Goal: Task Accomplishment & Management: Use online tool/utility

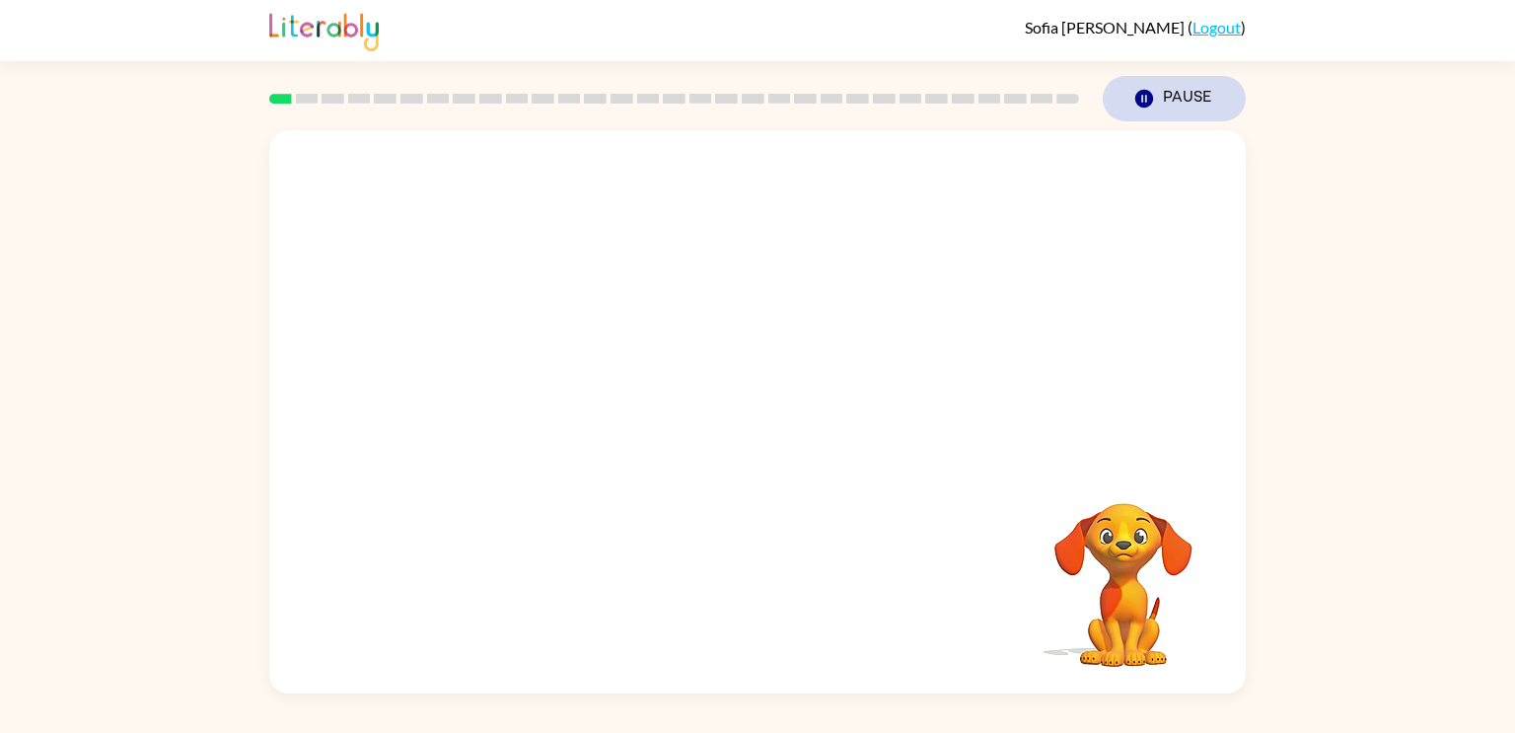
click at [1152, 98] on icon "button" at bounding box center [1144, 99] width 18 height 18
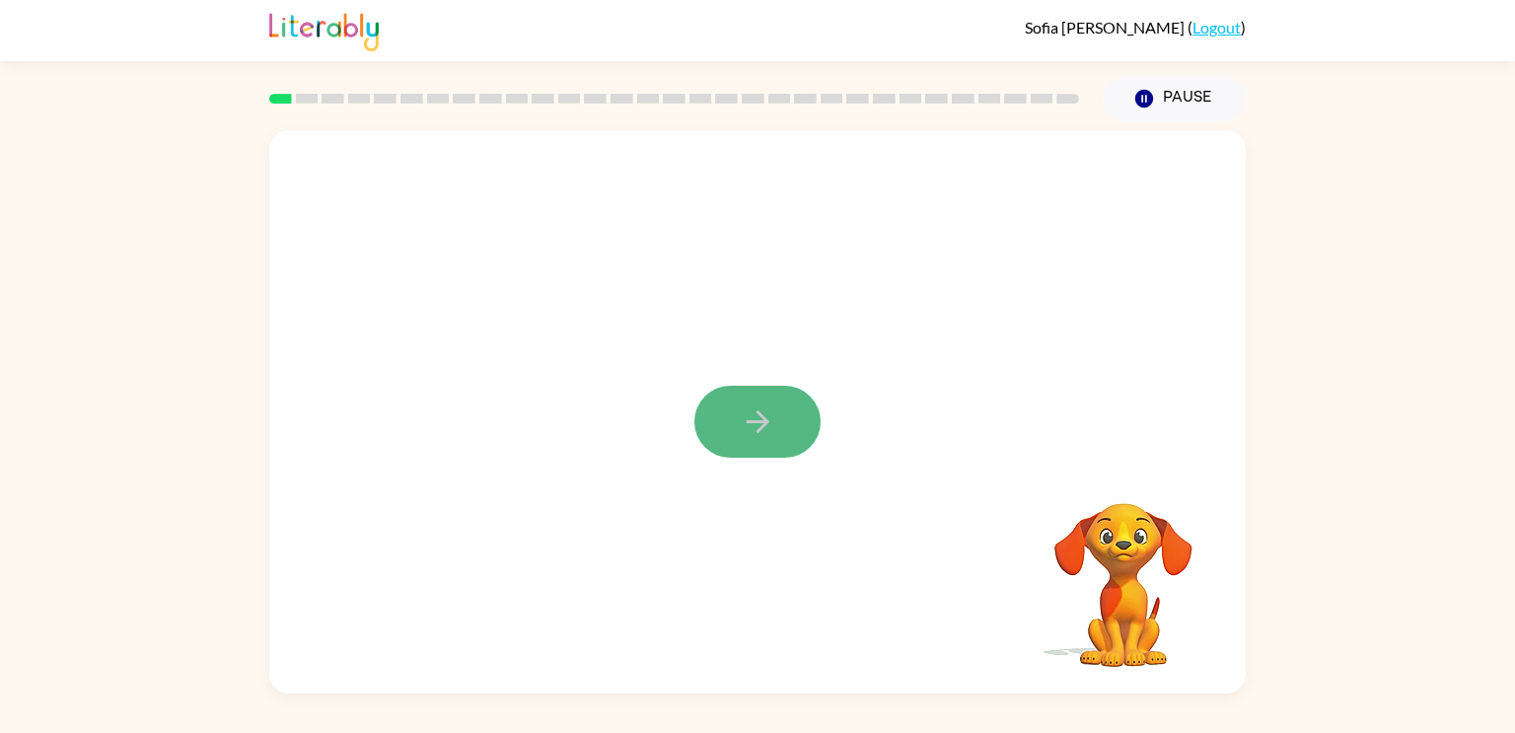
click at [760, 444] on button "button" at bounding box center [757, 422] width 126 height 72
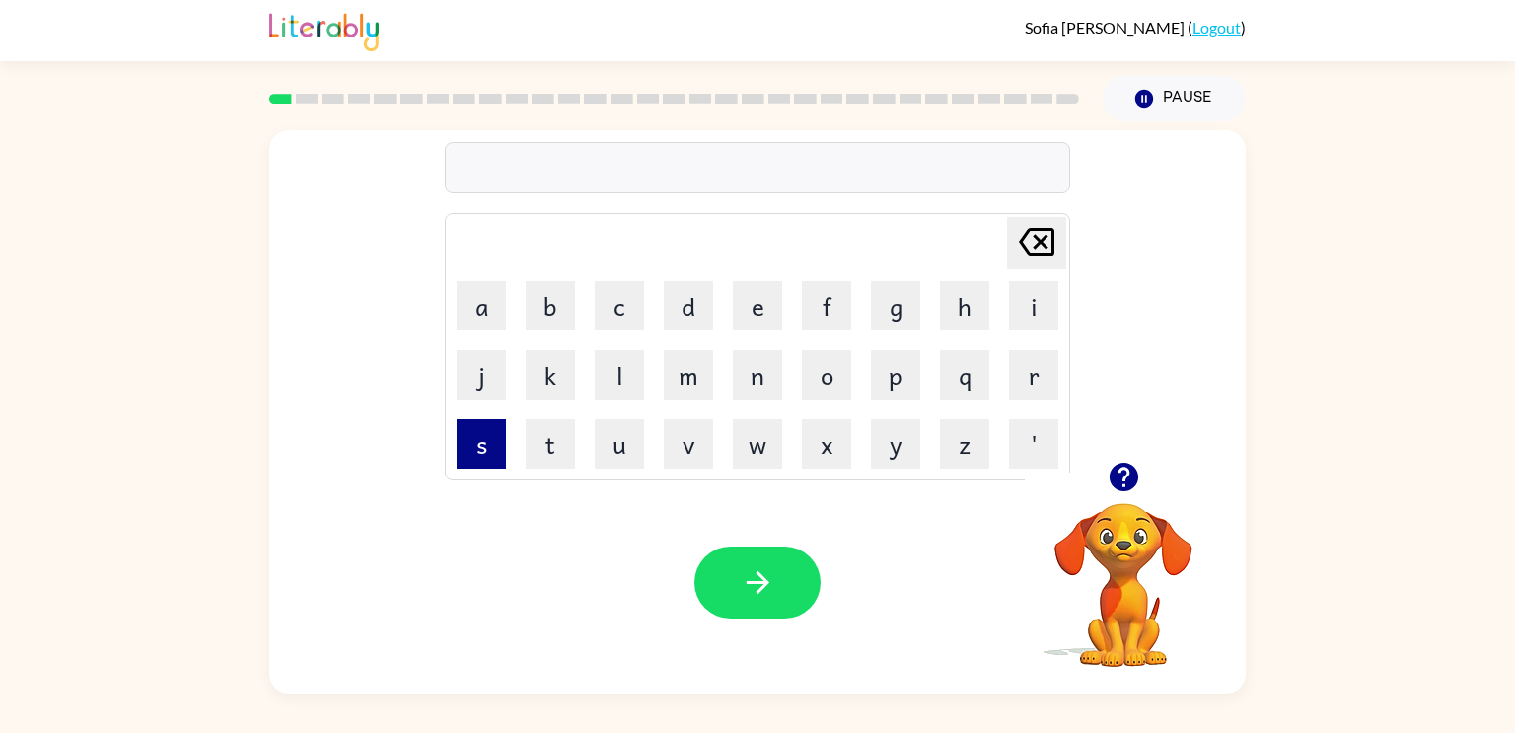
click at [471, 442] on button "s" at bounding box center [481, 443] width 49 height 49
click at [954, 311] on button "h" at bounding box center [964, 305] width 49 height 49
click at [625, 453] on button "u" at bounding box center [619, 443] width 49 height 49
type button "u"
click at [620, 439] on button "u" at bounding box center [619, 443] width 49 height 49
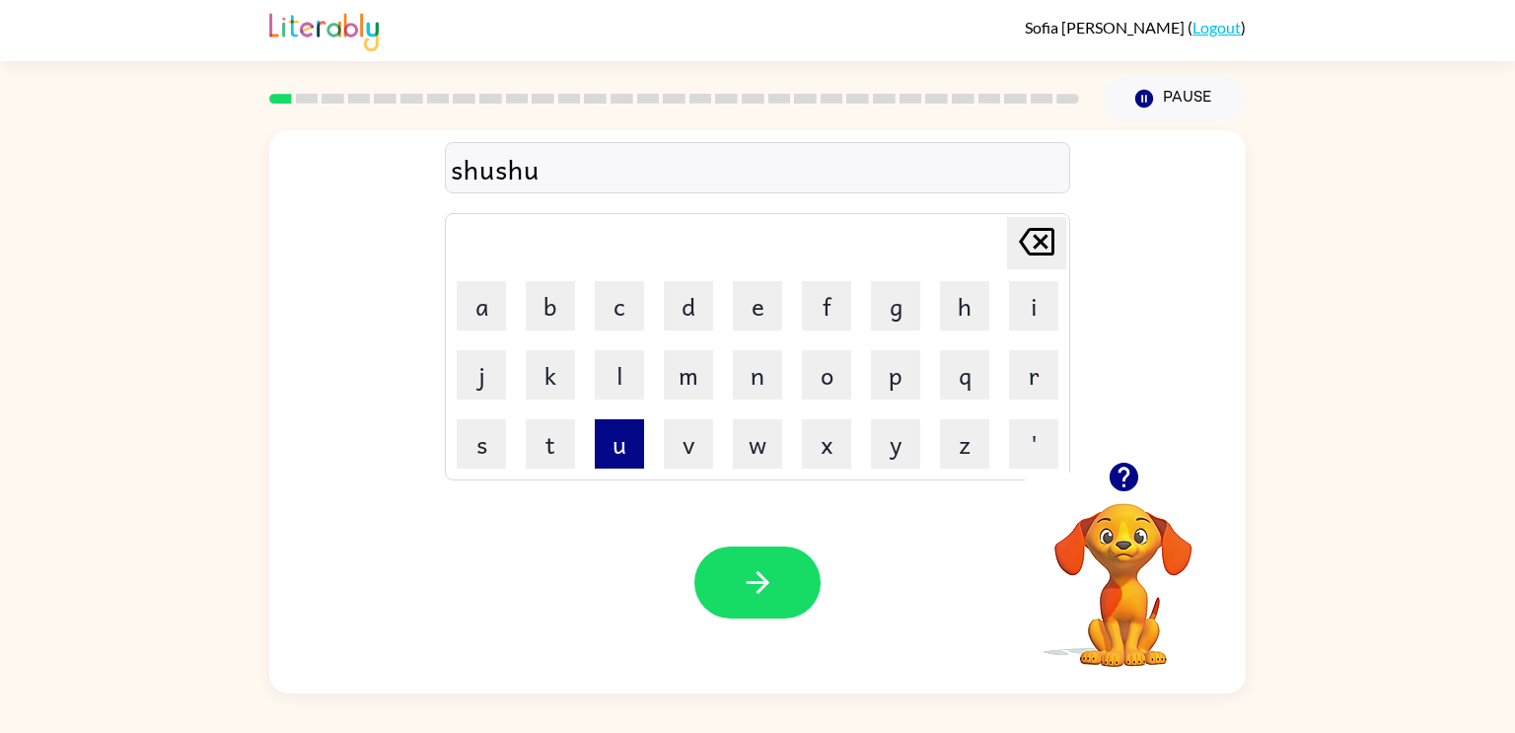
click at [619, 441] on button "u" at bounding box center [619, 443] width 49 height 49
click at [1044, 221] on icon "[PERSON_NAME] last character input" at bounding box center [1036, 241] width 47 height 47
click at [767, 543] on div "Your browser must support playing .mp4 files to use Literably. Please try using…" at bounding box center [757, 582] width 976 height 222
click at [777, 566] on button "button" at bounding box center [757, 582] width 126 height 72
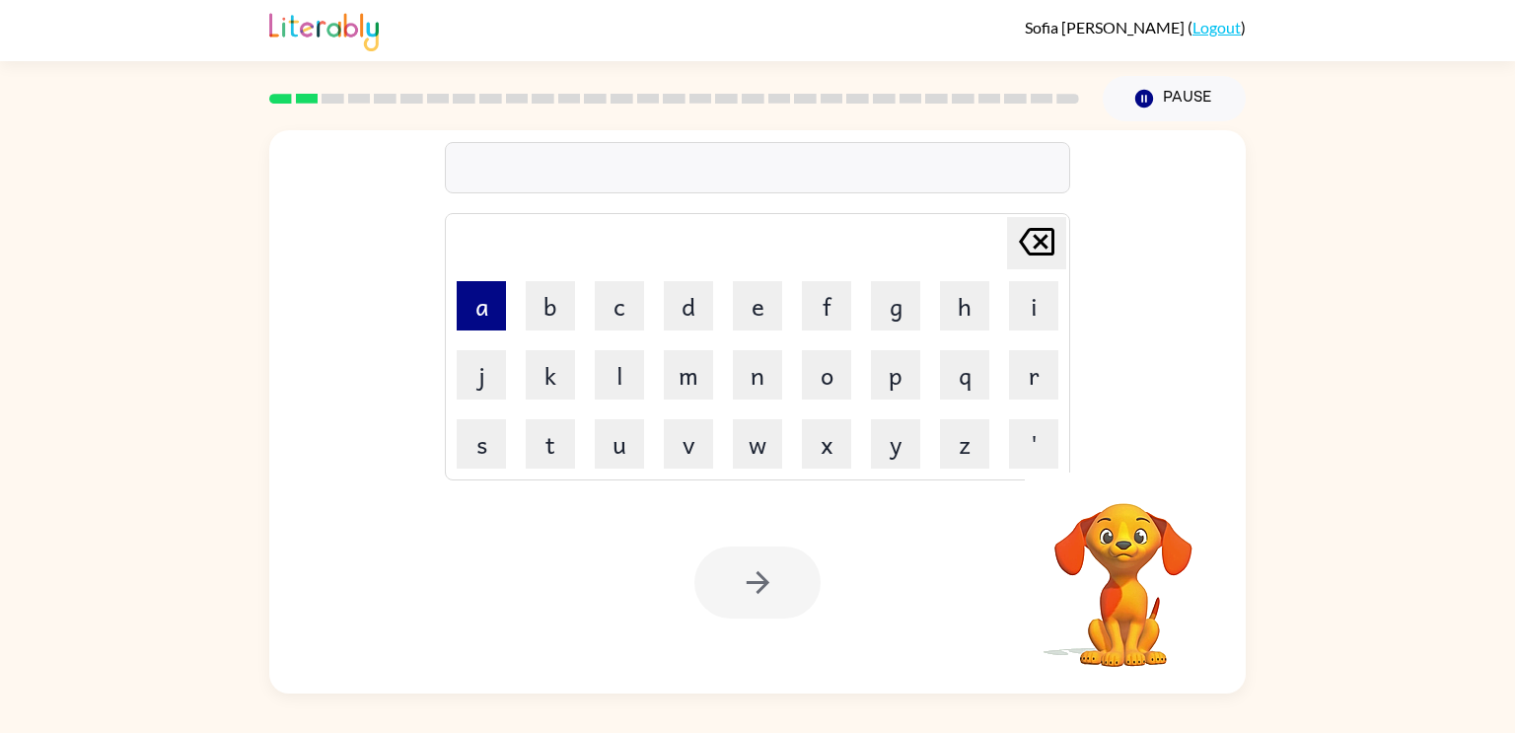
click at [498, 312] on button "a" at bounding box center [481, 305] width 49 height 49
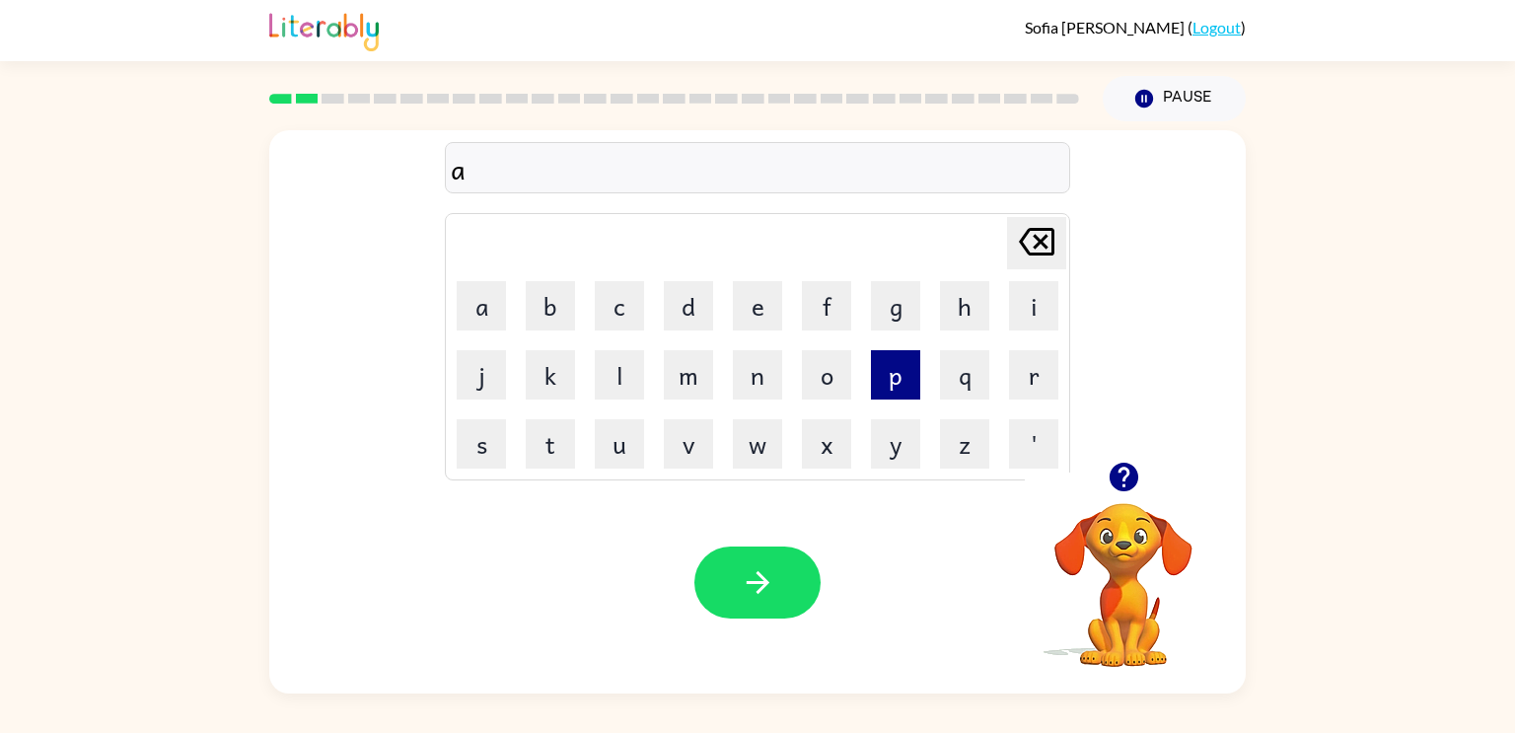
click at [903, 357] on button "p" at bounding box center [895, 374] width 49 height 49
click at [913, 380] on button "p" at bounding box center [895, 374] width 49 height 49
click at [739, 299] on button "e" at bounding box center [757, 305] width 49 height 49
click at [509, 315] on td "a" at bounding box center [481, 305] width 67 height 67
click at [498, 309] on button "a" at bounding box center [481, 305] width 49 height 49
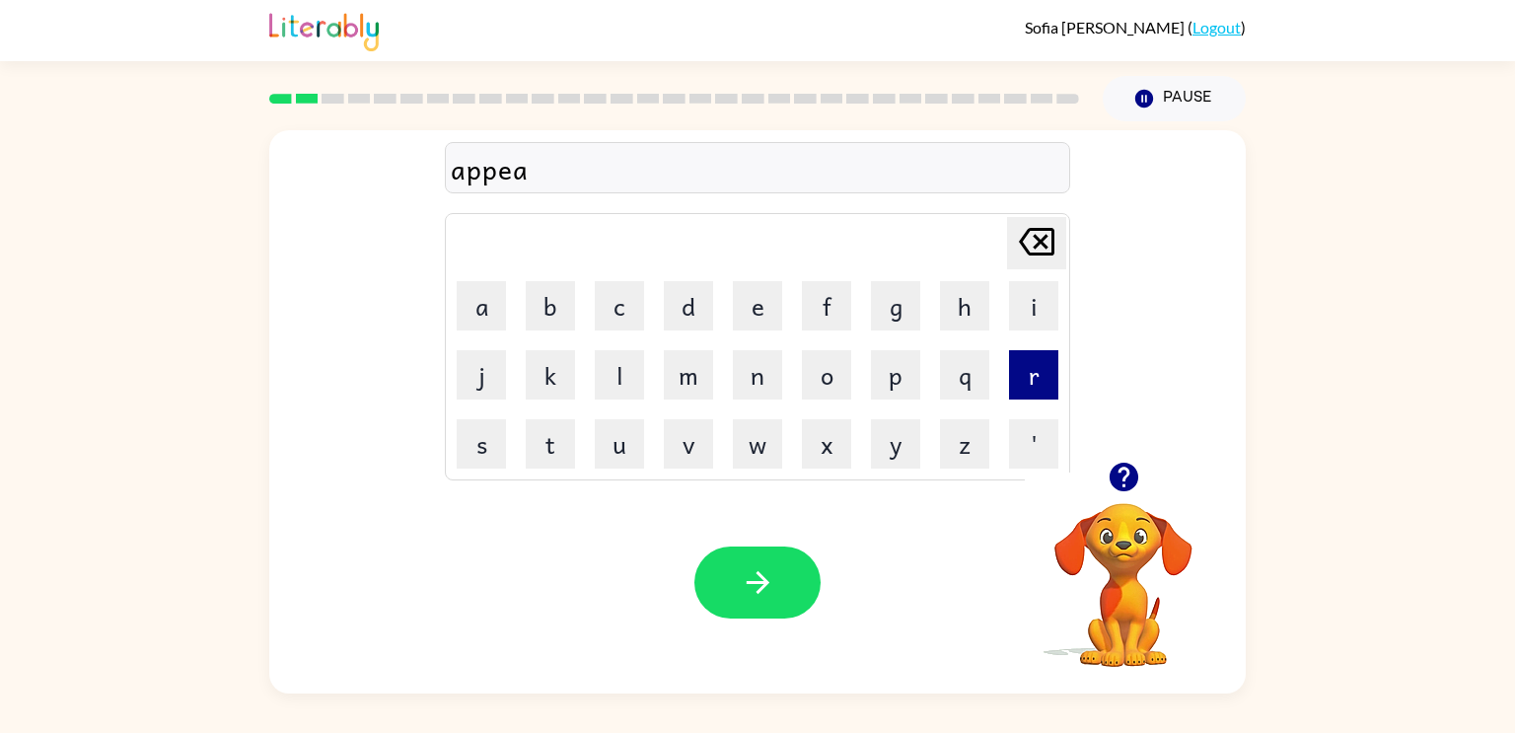
click at [1030, 382] on button "r" at bounding box center [1033, 374] width 49 height 49
click at [749, 305] on button "e" at bounding box center [757, 305] width 49 height 49
click at [752, 350] on button "n" at bounding box center [757, 374] width 49 height 49
click at [625, 319] on button "c" at bounding box center [619, 305] width 49 height 49
click at [754, 315] on button "e" at bounding box center [757, 305] width 49 height 49
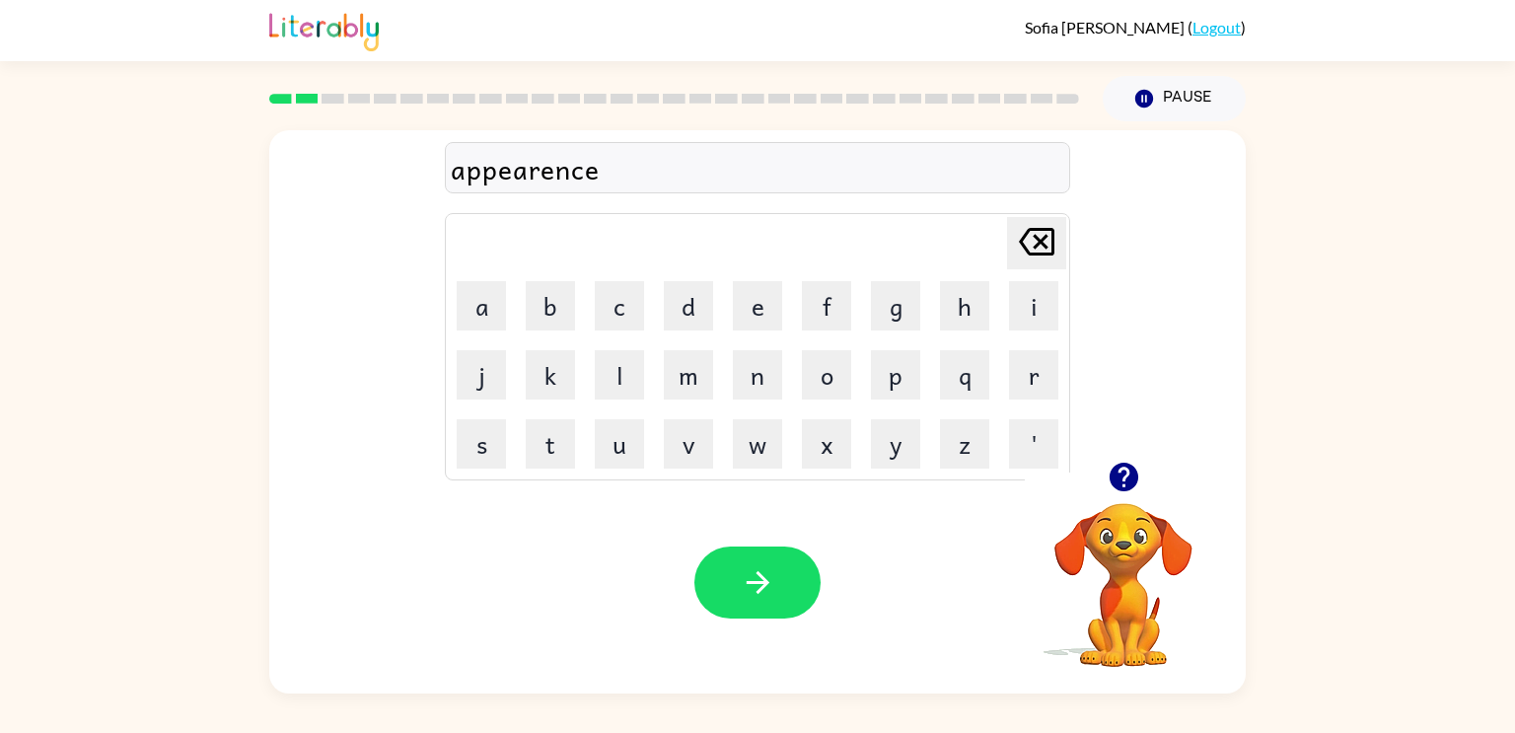
click at [476, 415] on td "s" at bounding box center [481, 443] width 67 height 67
click at [490, 434] on button "s" at bounding box center [481, 443] width 49 height 49
click at [723, 565] on button "button" at bounding box center [757, 582] width 126 height 72
click at [1120, 461] on icon "button" at bounding box center [1124, 477] width 35 height 35
click at [741, 583] on icon "button" at bounding box center [758, 582] width 35 height 35
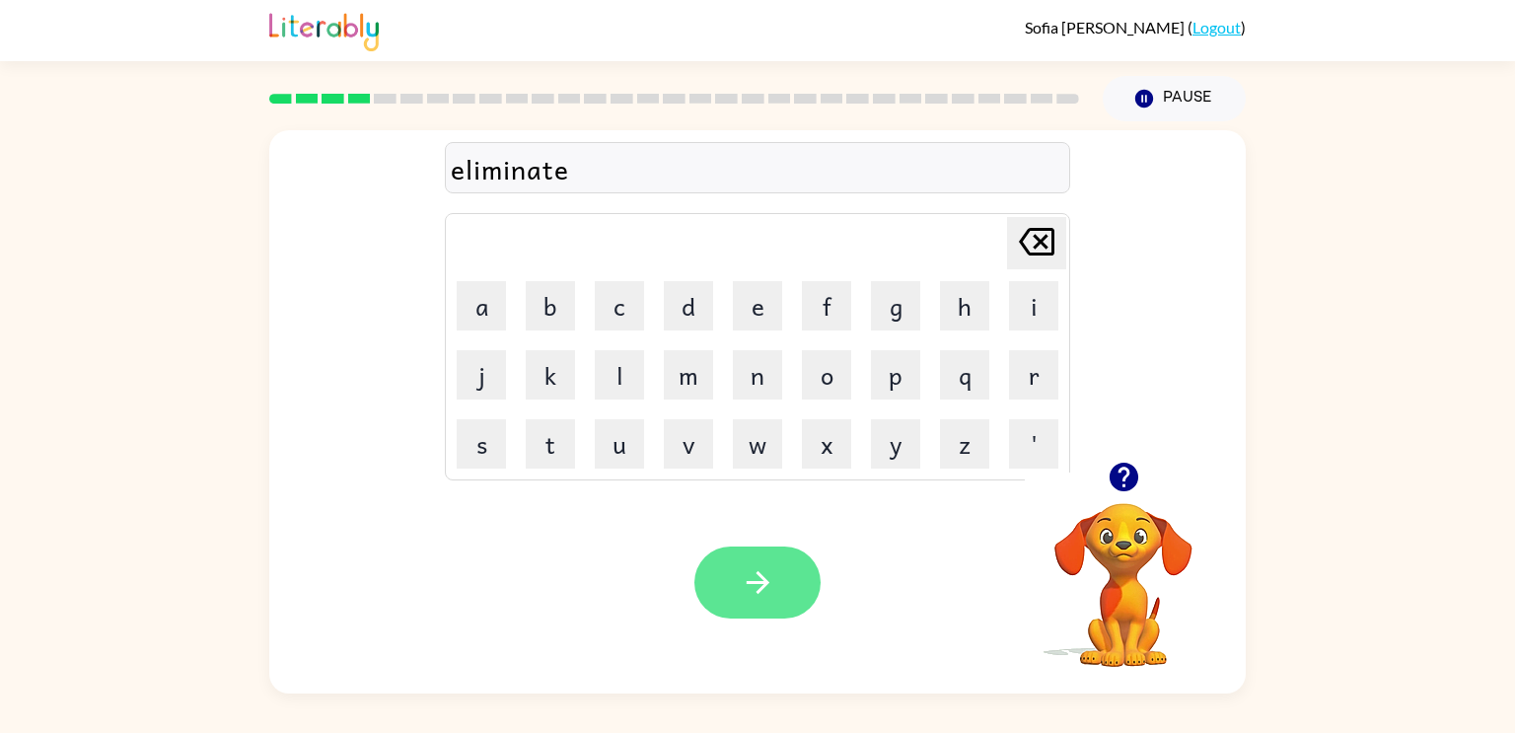
click at [771, 584] on icon "button" at bounding box center [758, 582] width 35 height 35
click at [493, 161] on div "doupelacite" at bounding box center [757, 168] width 613 height 41
click at [501, 162] on div "doupelacit" at bounding box center [757, 168] width 613 height 41
click at [499, 163] on div "doupelacit" at bounding box center [757, 168] width 613 height 41
click at [581, 164] on div "doupelacit" at bounding box center [757, 168] width 613 height 41
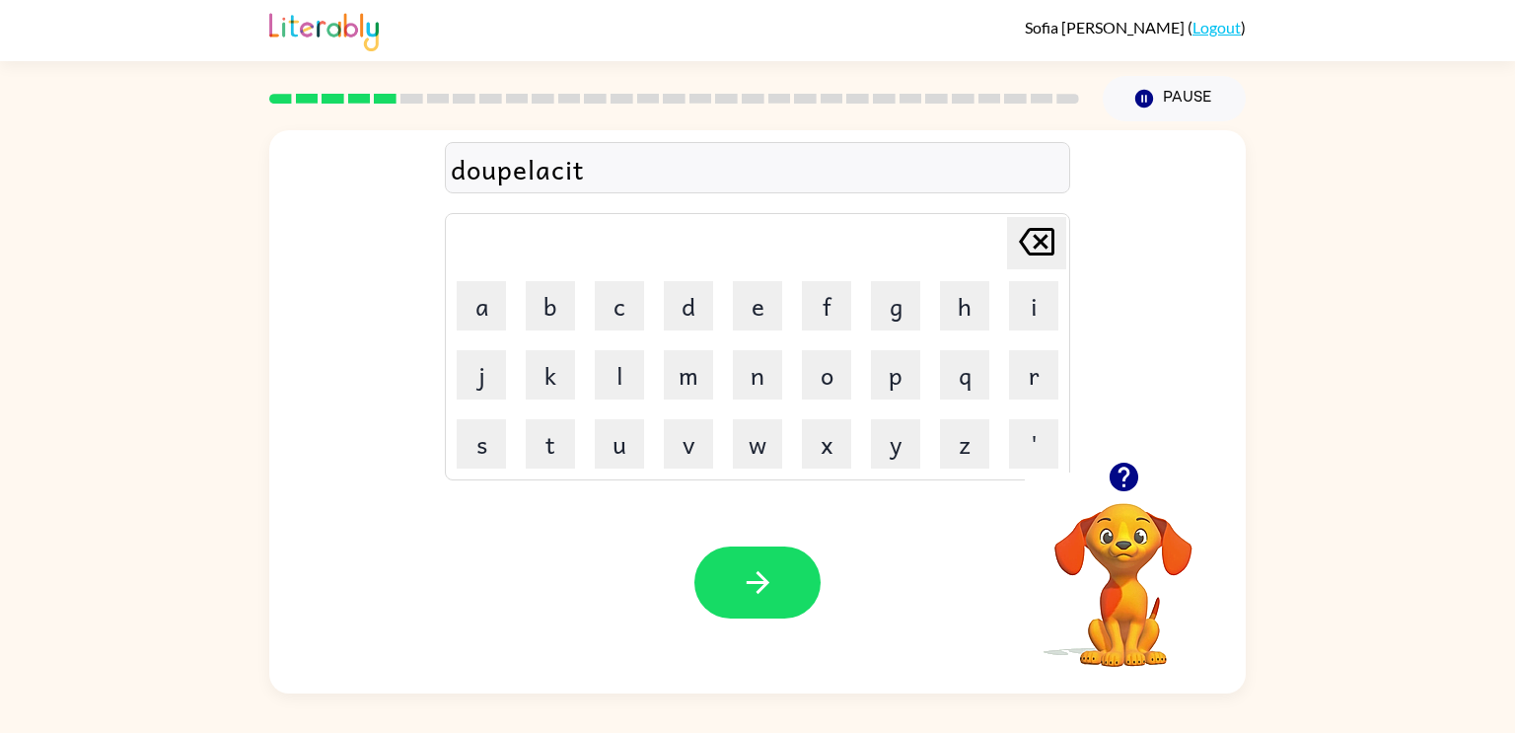
click at [581, 164] on div "doupelacit" at bounding box center [757, 168] width 613 height 41
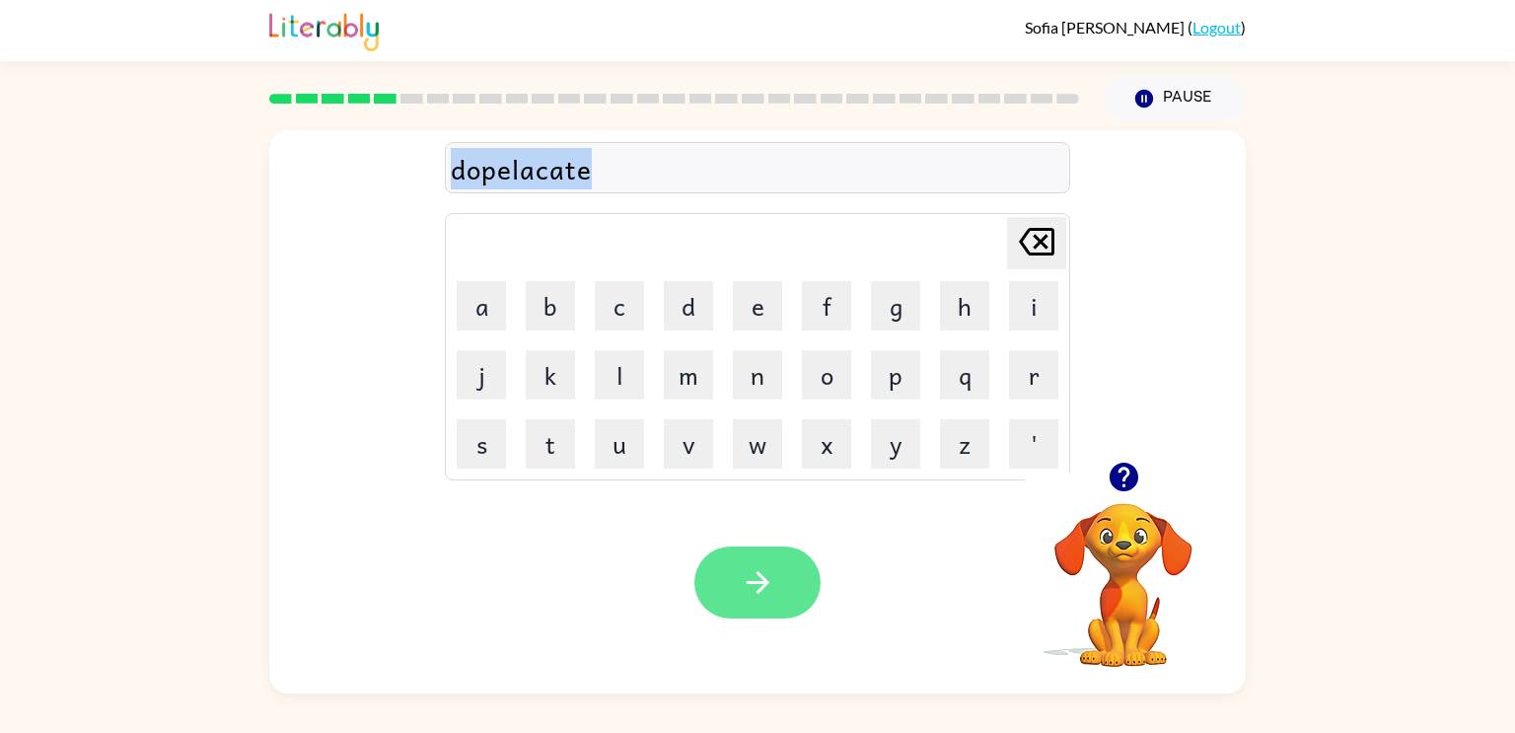
click at [800, 575] on button "button" at bounding box center [757, 582] width 126 height 72
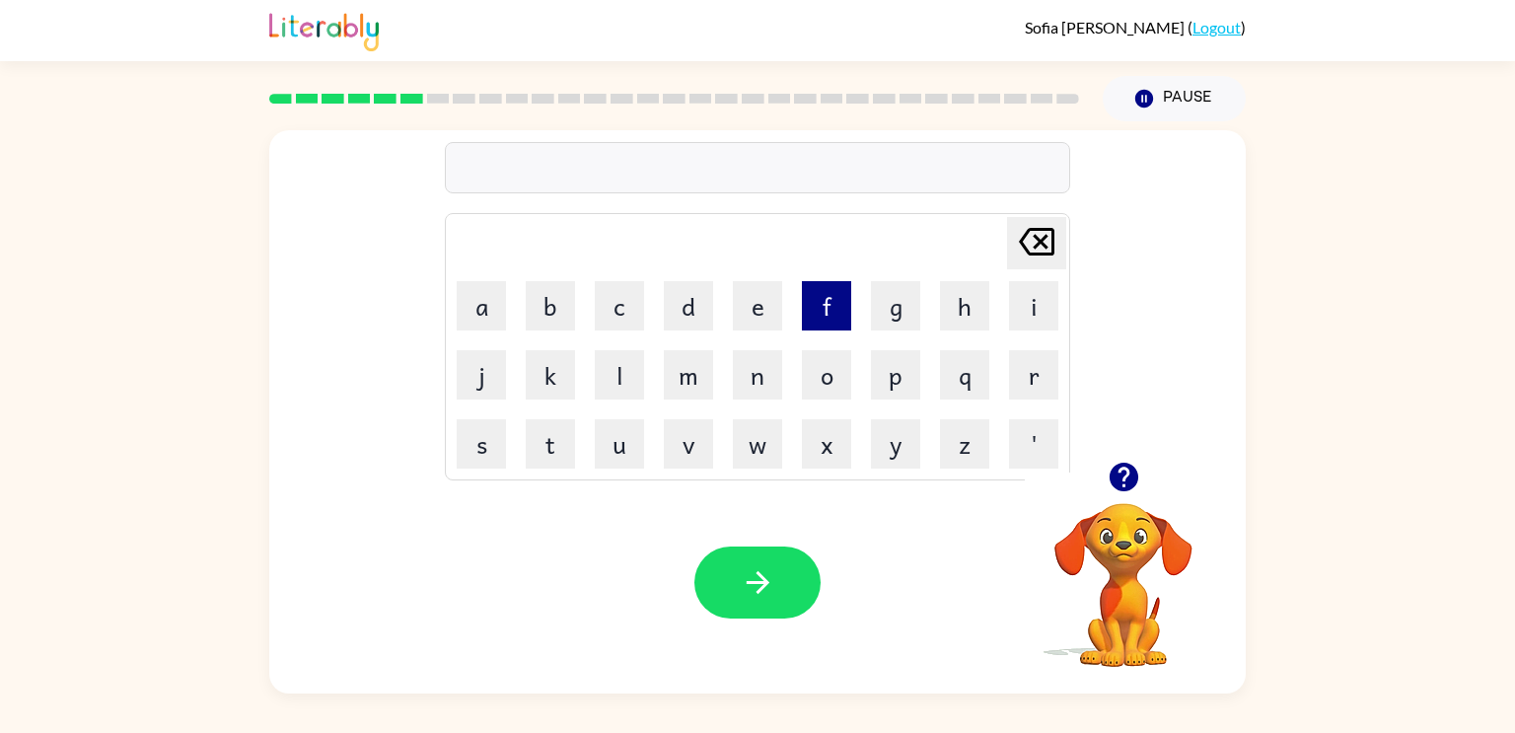
click at [832, 301] on button "f" at bounding box center [826, 305] width 49 height 49
click at [479, 330] on button "a" at bounding box center [481, 305] width 49 height 49
type button "a"
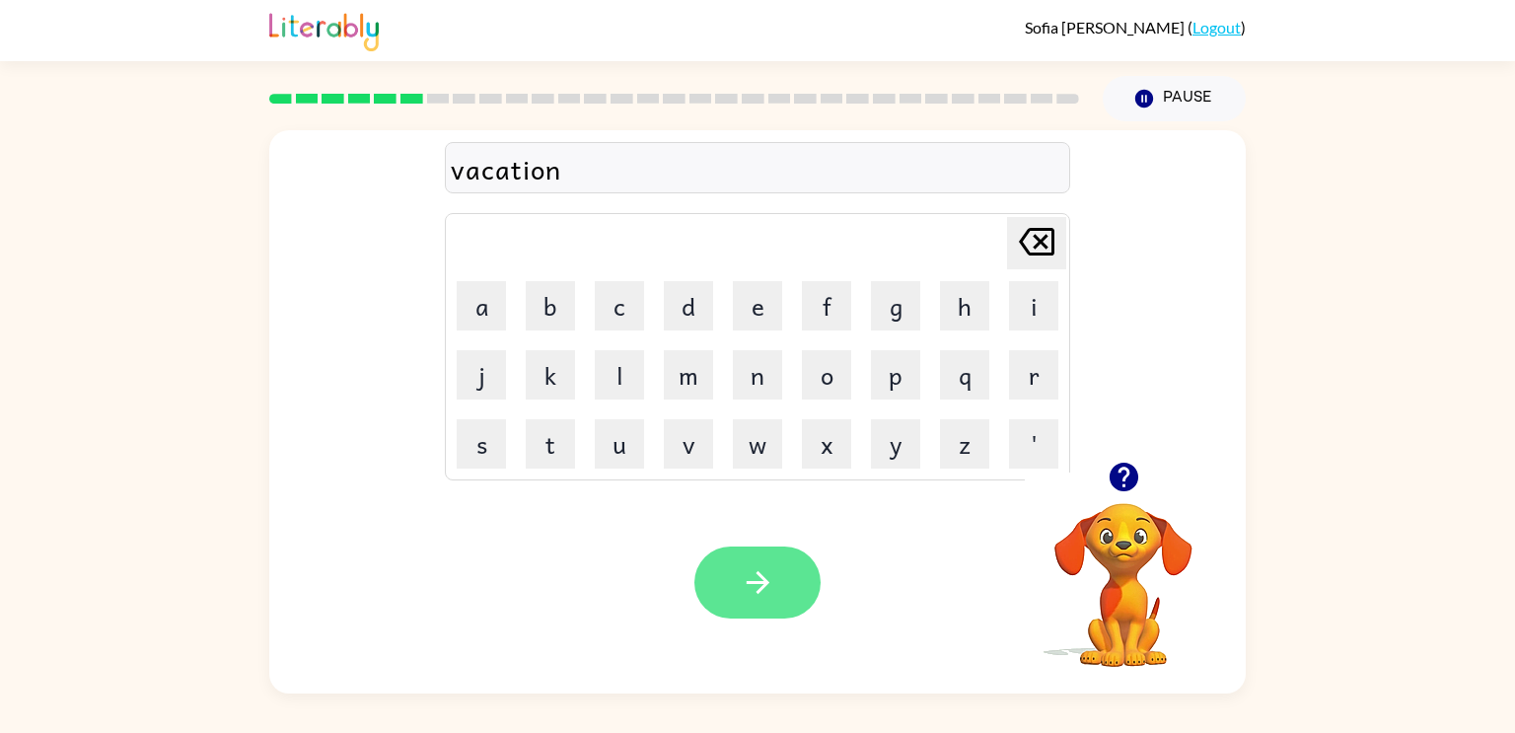
click at [749, 559] on button "button" at bounding box center [757, 582] width 126 height 72
click at [713, 576] on button "button" at bounding box center [757, 582] width 126 height 72
click at [755, 581] on icon "button" at bounding box center [758, 582] width 35 height 35
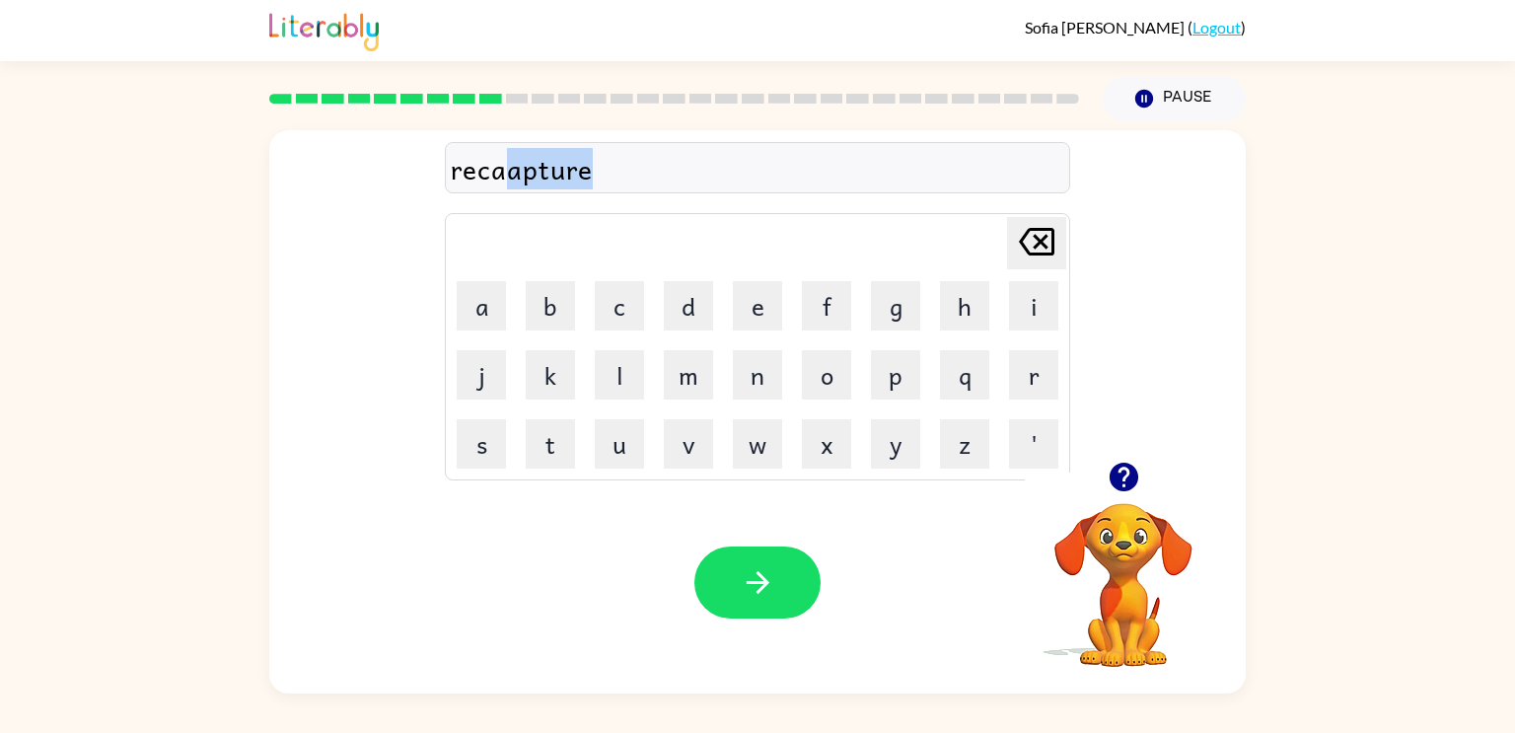
drag, startPoint x: 620, startPoint y: 173, endPoint x: 511, endPoint y: 165, distance: 109.8
click at [511, 165] on div "recaapture" at bounding box center [757, 168] width 613 height 41
click at [723, 556] on button "button" at bounding box center [757, 582] width 126 height 72
click at [641, 156] on div "pre" at bounding box center [757, 168] width 613 height 41
click at [638, 162] on div "pre" at bounding box center [757, 168] width 613 height 41
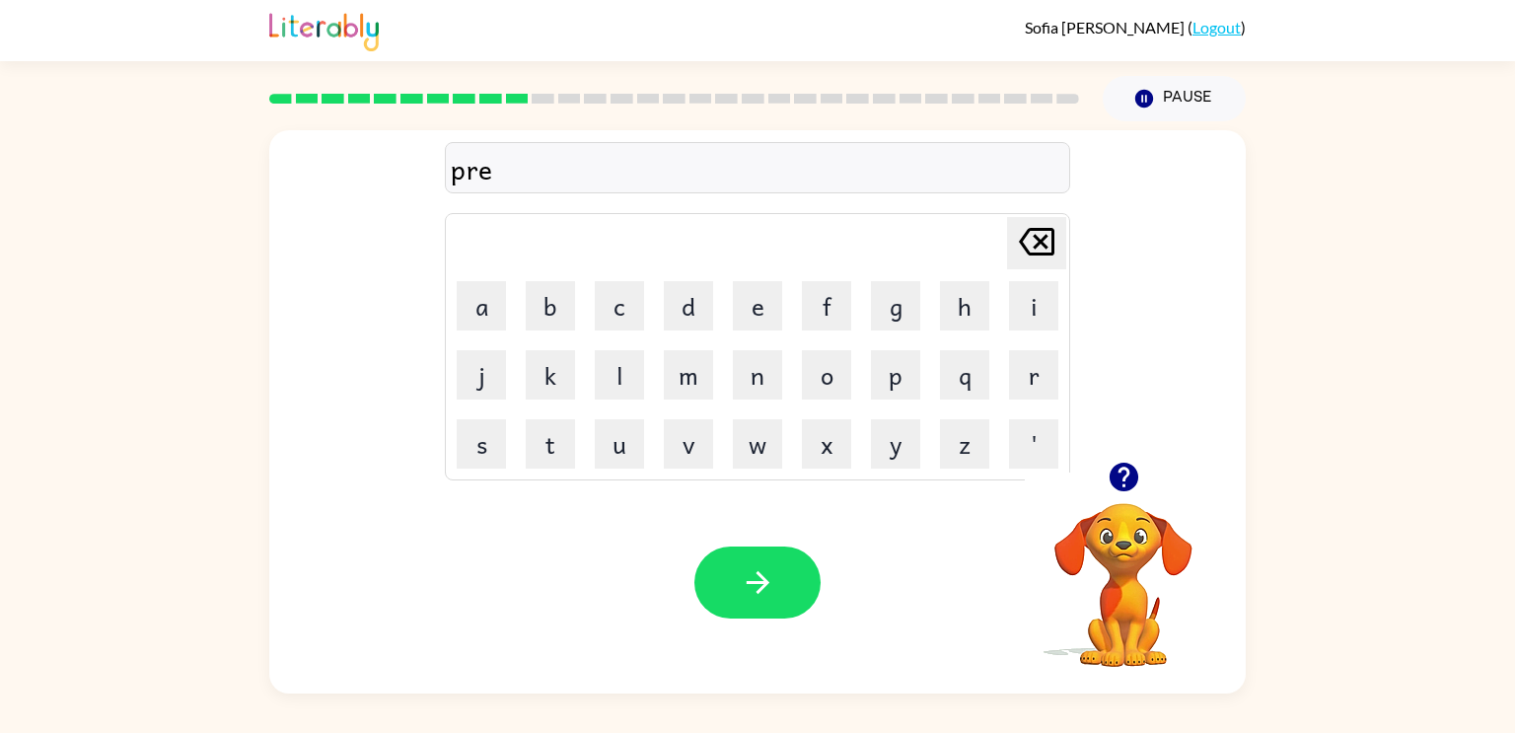
click at [533, 178] on div "pre" at bounding box center [757, 168] width 613 height 41
click at [509, 167] on div "pre" at bounding box center [757, 168] width 613 height 41
click at [500, 167] on div "pre" at bounding box center [757, 168] width 613 height 41
click at [737, 562] on button "button" at bounding box center [757, 582] width 126 height 72
click at [741, 582] on icon "button" at bounding box center [758, 582] width 35 height 35
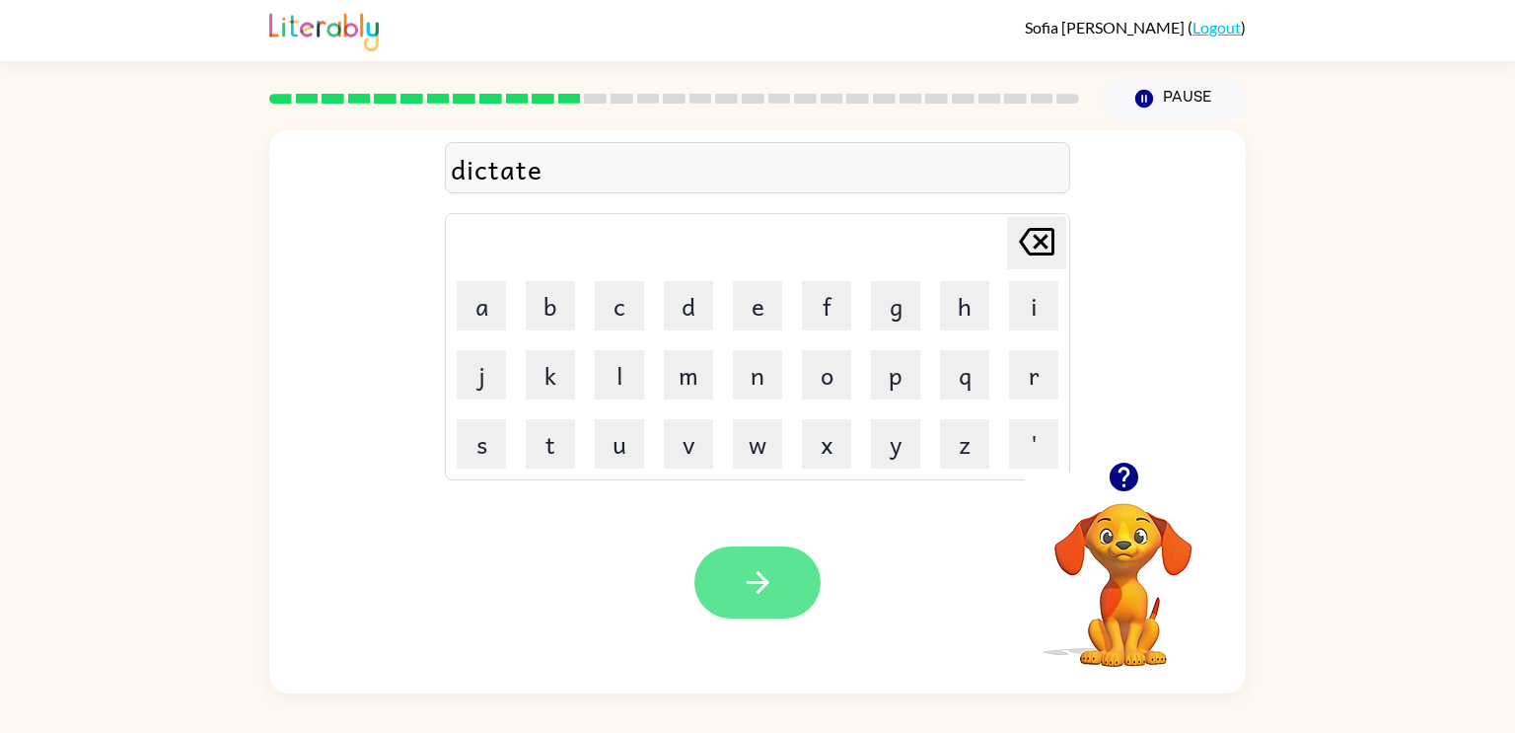
click at [775, 568] on button "button" at bounding box center [757, 582] width 126 height 72
click at [750, 576] on icon "button" at bounding box center [758, 582] width 35 height 35
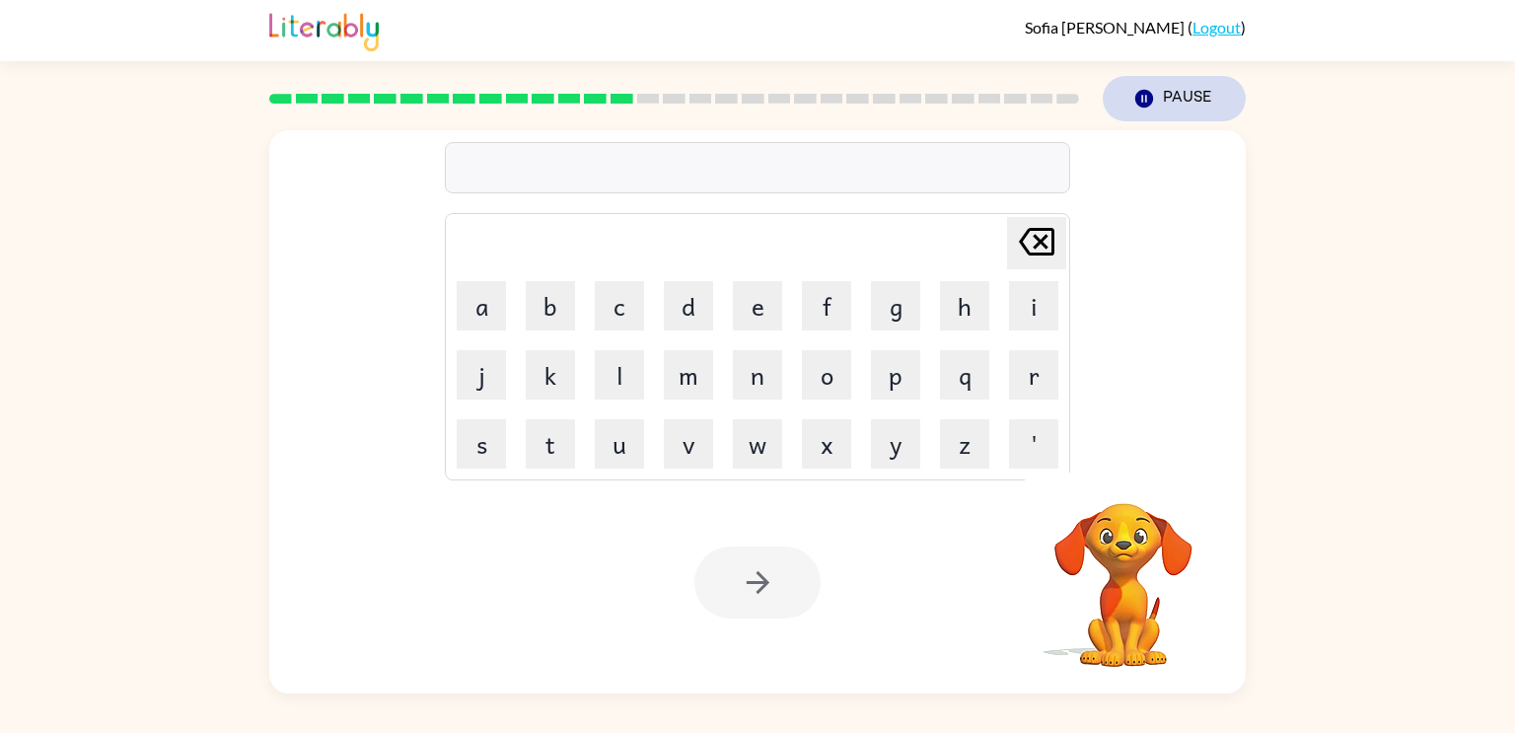
click at [1153, 89] on icon "Pause" at bounding box center [1144, 99] width 22 height 22
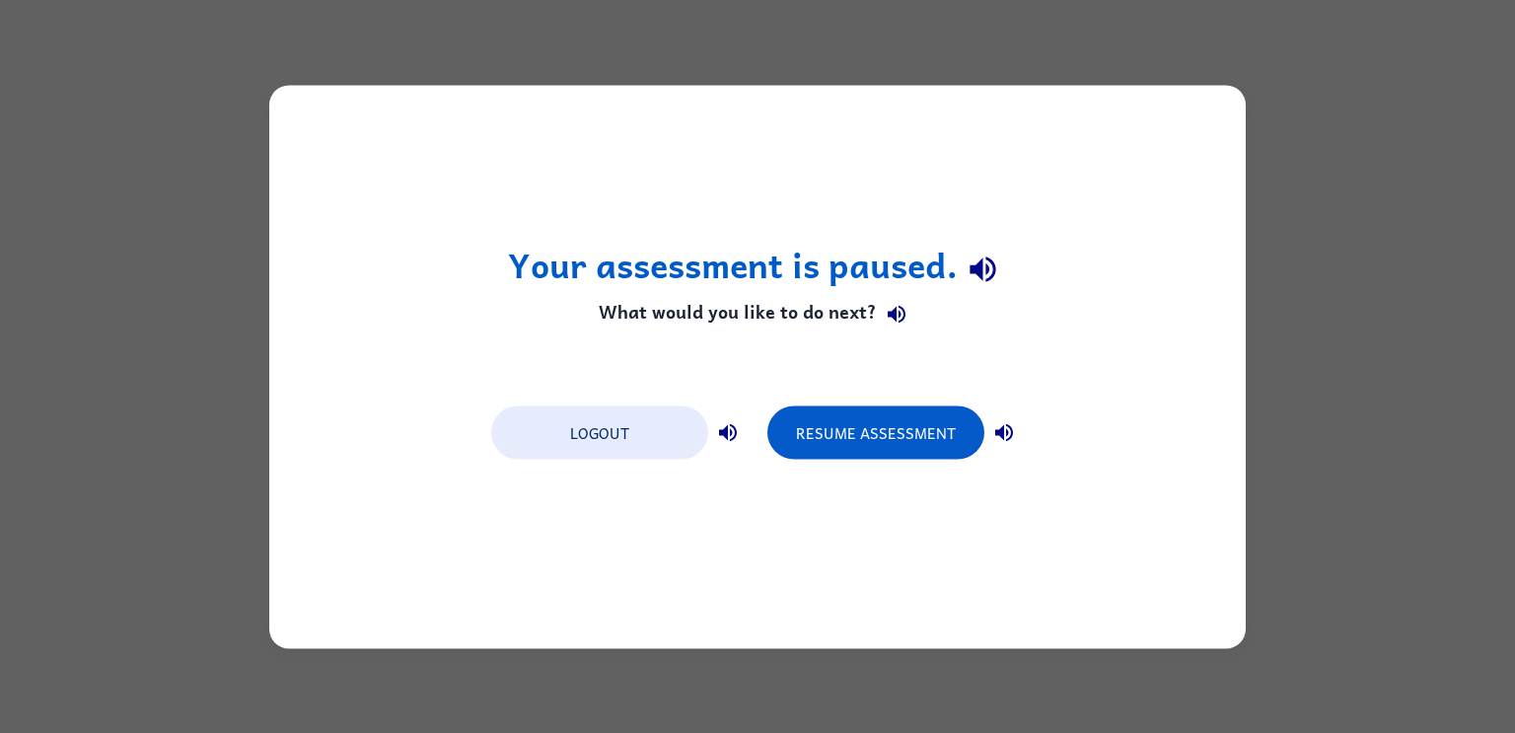
click at [875, 283] on h1 "Your assessment is paused." at bounding box center [758, 270] width 500 height 50
click at [1231, 326] on div "Your assessment is paused. What would you like to do next? Logout Resume Assess…" at bounding box center [757, 366] width 976 height 563
click at [1375, 328] on div "Your assessment is paused. What would you like to do next? Logout Resume Assess…" at bounding box center [757, 366] width 1515 height 733
click at [878, 423] on button "Resume Assessment" at bounding box center [875, 431] width 217 height 53
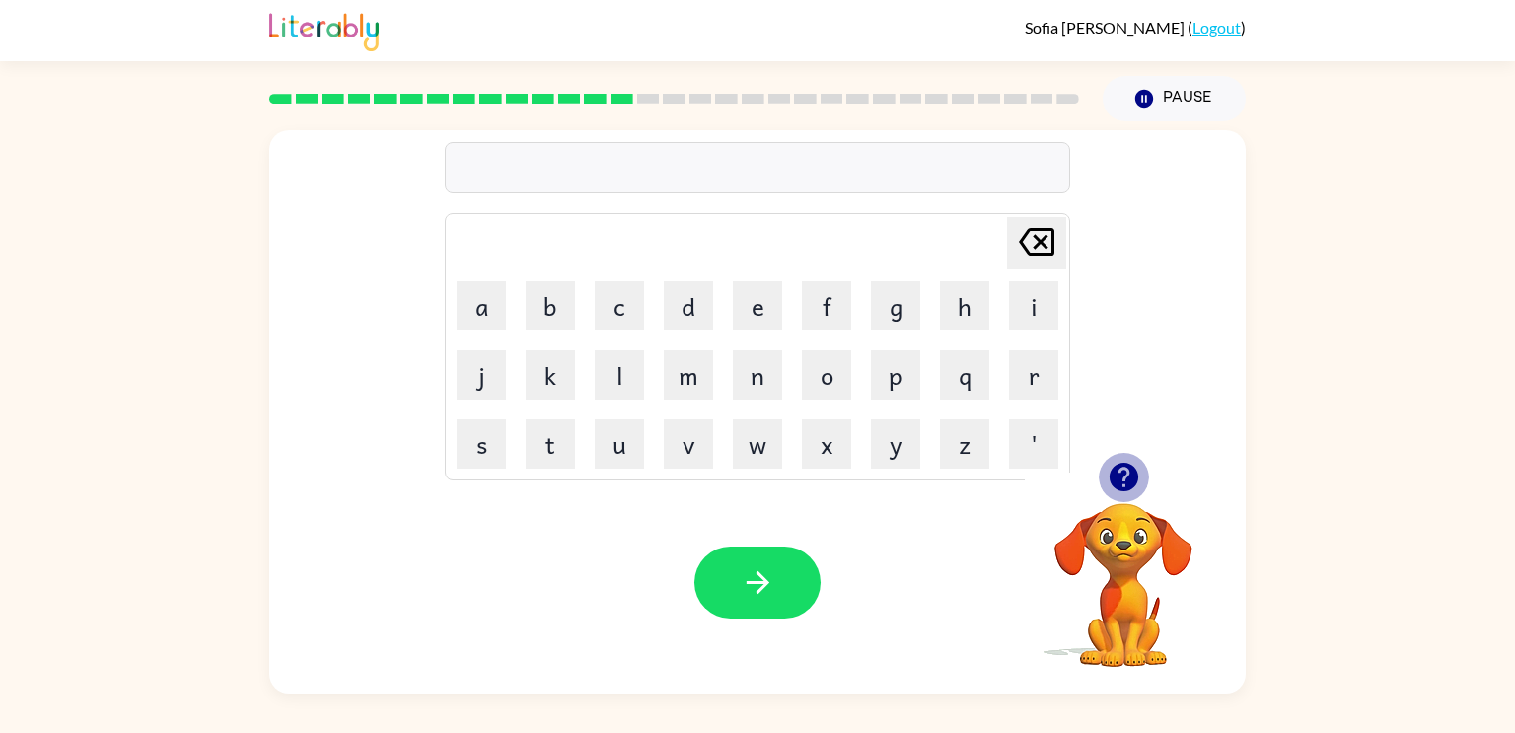
click at [1127, 480] on icon "button" at bounding box center [1123, 477] width 29 height 29
click at [817, 528] on div "Your browser must support playing .mp4 files to use Literably. Please try using…" at bounding box center [757, 582] width 976 height 222
click at [791, 542] on div "Your browser must support playing .mp4 files to use Literably. Please try using…" at bounding box center [757, 582] width 976 height 222
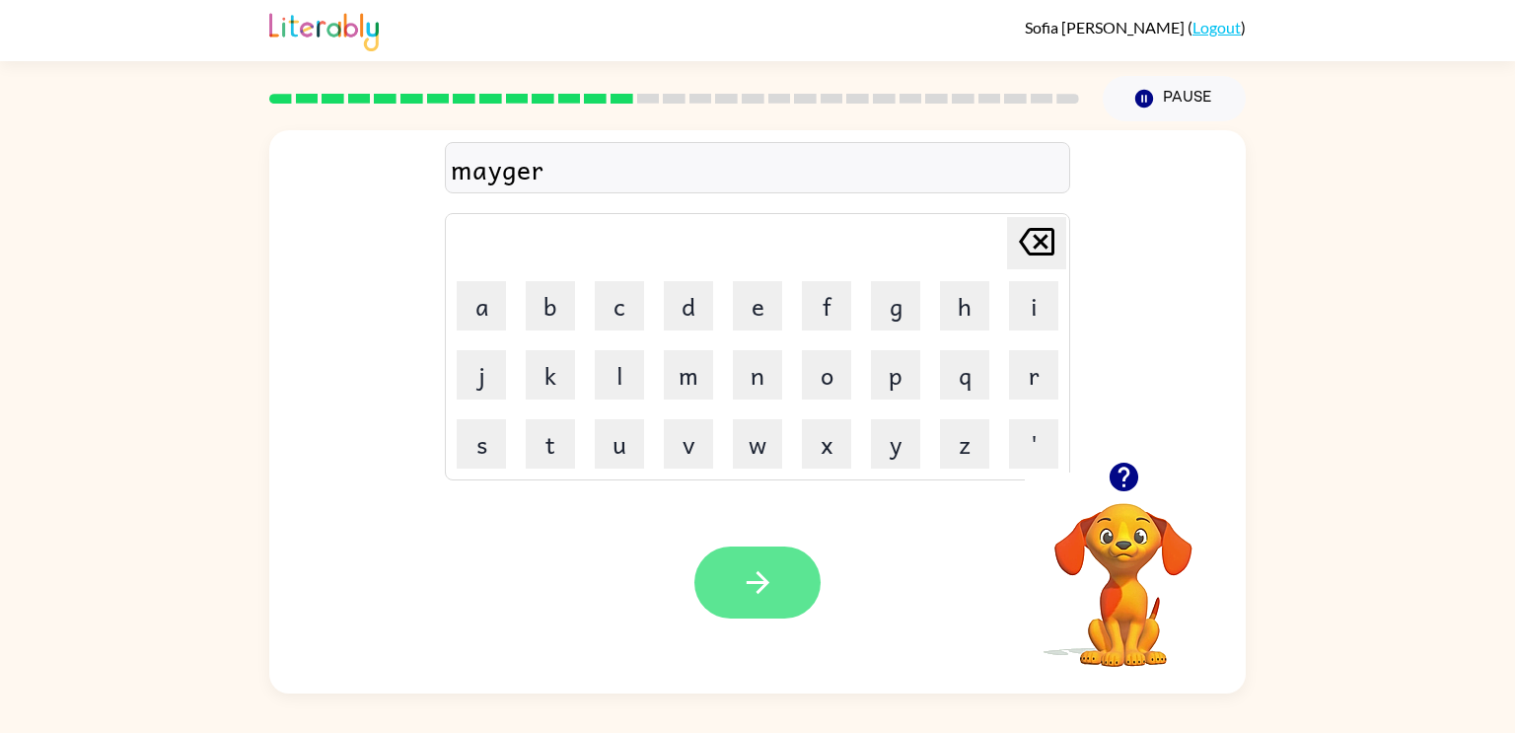
click at [813, 570] on button "button" at bounding box center [757, 582] width 126 height 72
click at [690, 549] on div "Your browser must support playing .mp4 files to use Literably. Please try using…" at bounding box center [757, 582] width 976 height 222
click at [697, 558] on div at bounding box center [757, 582] width 126 height 72
click at [701, 561] on button "button" at bounding box center [757, 582] width 126 height 72
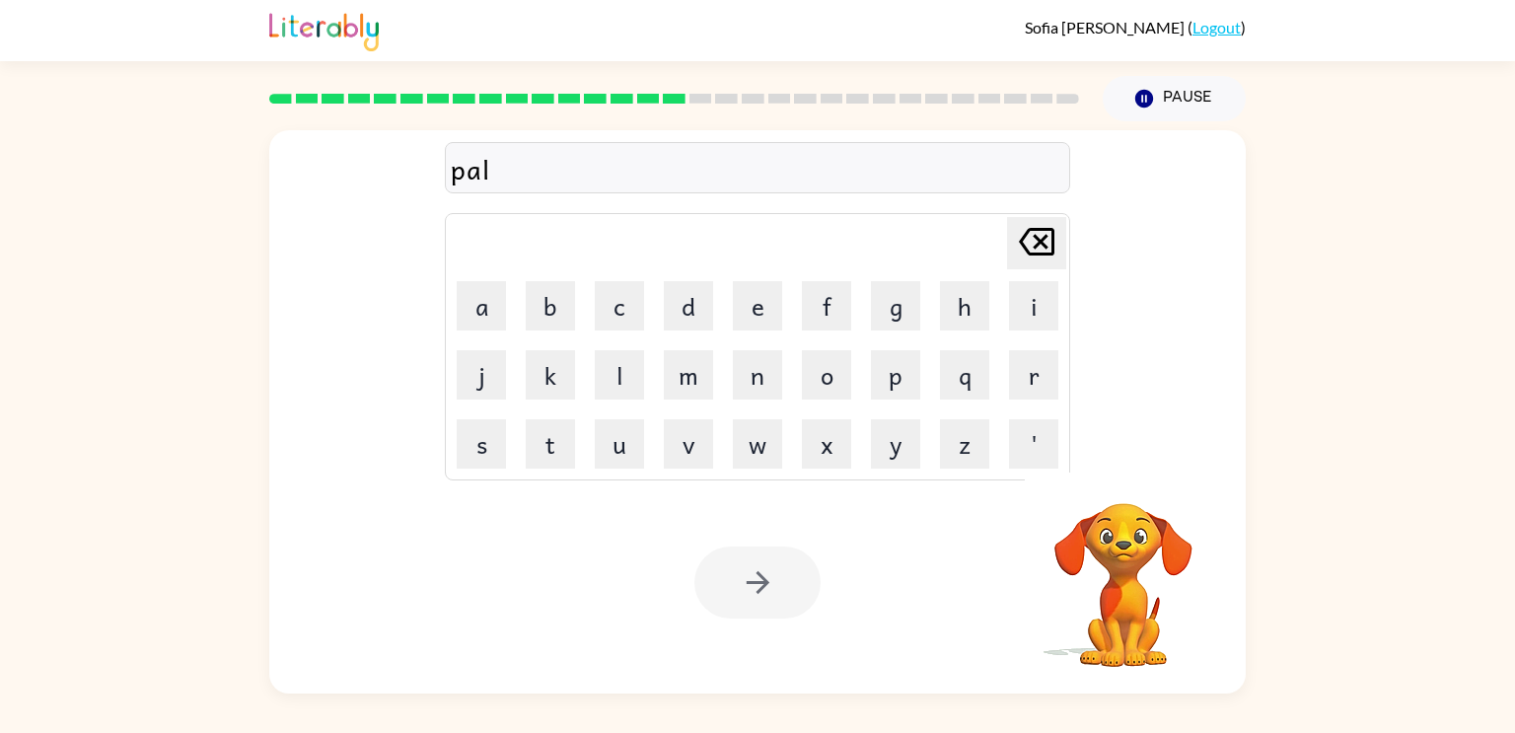
click at [738, 584] on div at bounding box center [757, 582] width 126 height 72
click at [738, 584] on button "button" at bounding box center [757, 582] width 126 height 72
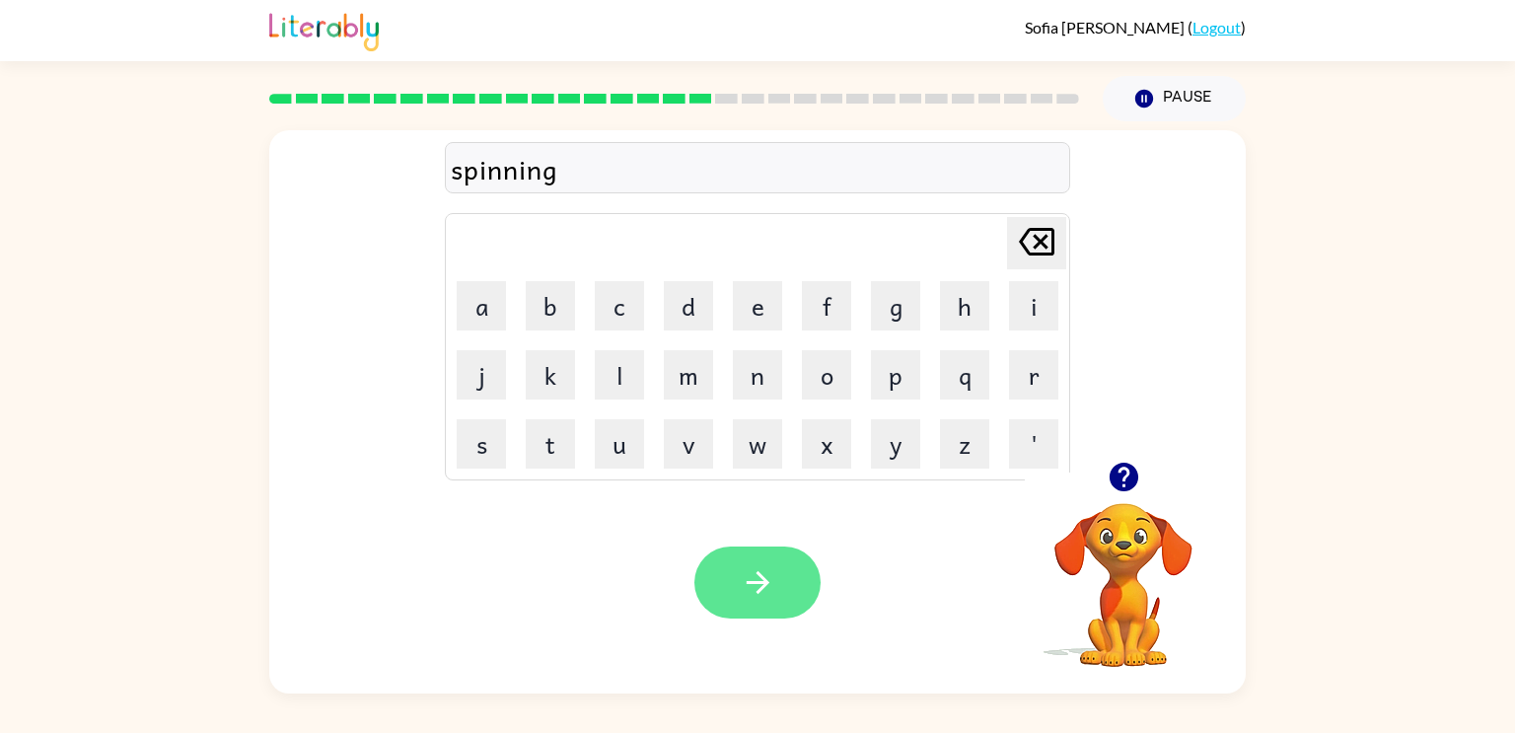
click at [768, 572] on icon "button" at bounding box center [758, 582] width 35 height 35
click at [735, 587] on button "button" at bounding box center [757, 582] width 126 height 72
click at [758, 537] on div "Your browser must support playing .mp4 files to use Literably. Please try using…" at bounding box center [757, 582] width 976 height 222
click at [764, 546] on button "button" at bounding box center [757, 582] width 126 height 72
click at [750, 610] on button "button" at bounding box center [757, 582] width 126 height 72
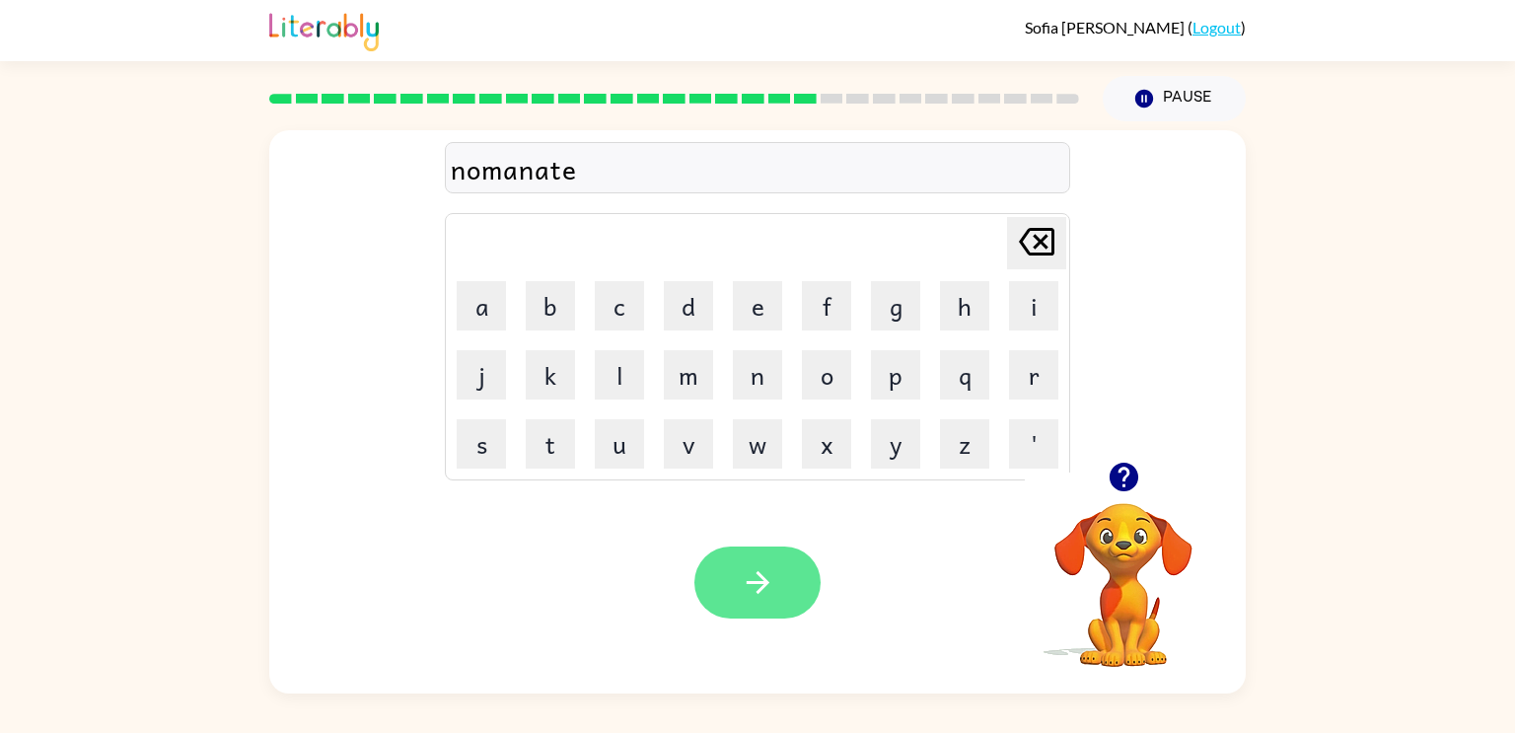
click at [777, 585] on button "button" at bounding box center [757, 582] width 126 height 72
click at [781, 570] on button "button" at bounding box center [757, 582] width 126 height 72
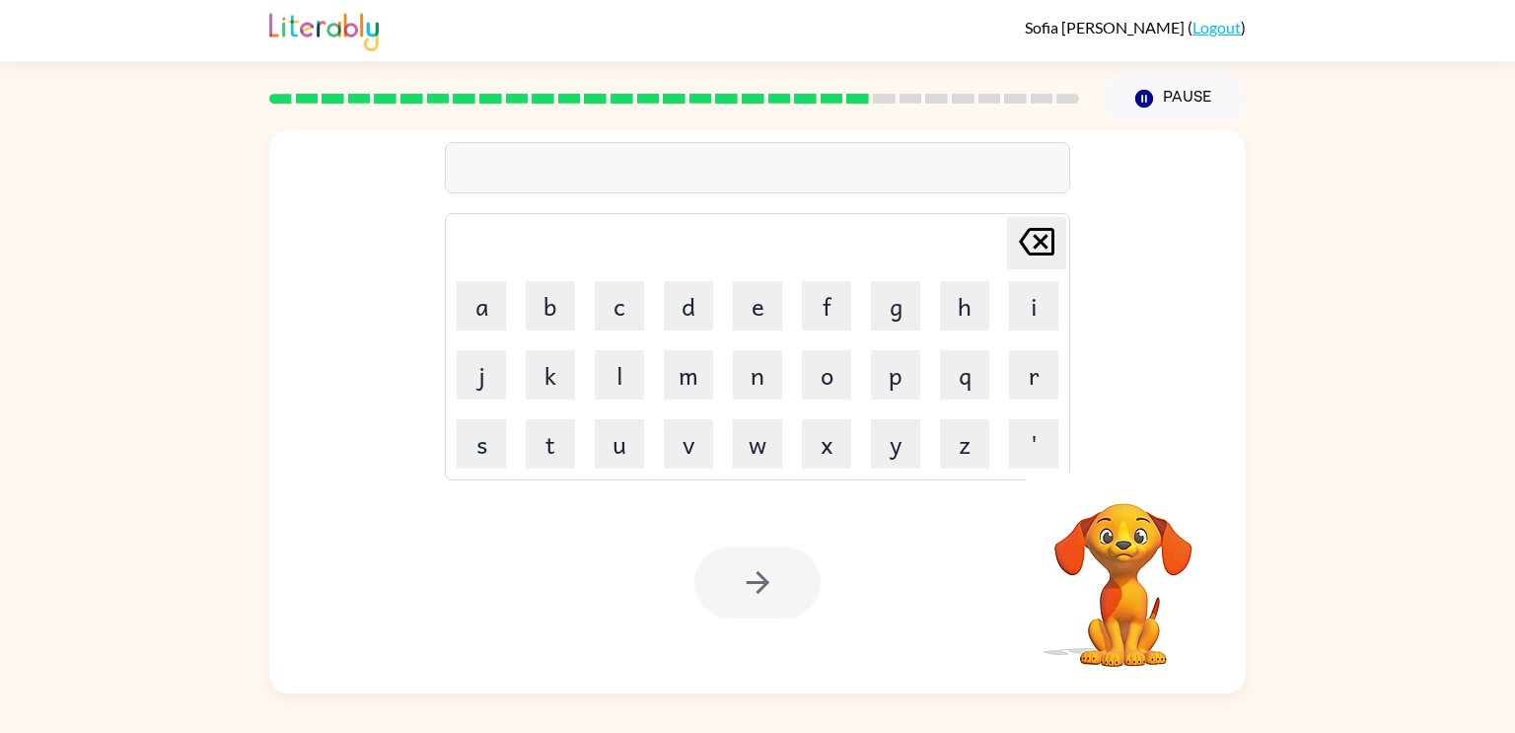
click at [579, 133] on div "[PERSON_NAME] last character input a b c d e f g h i j k l m n o p q r s t u v …" at bounding box center [757, 296] width 625 height 368
click at [581, 136] on div "[PERSON_NAME] last character input a b c d e f g h i j k l m n o p q r s t u v …" at bounding box center [757, 296] width 625 height 368
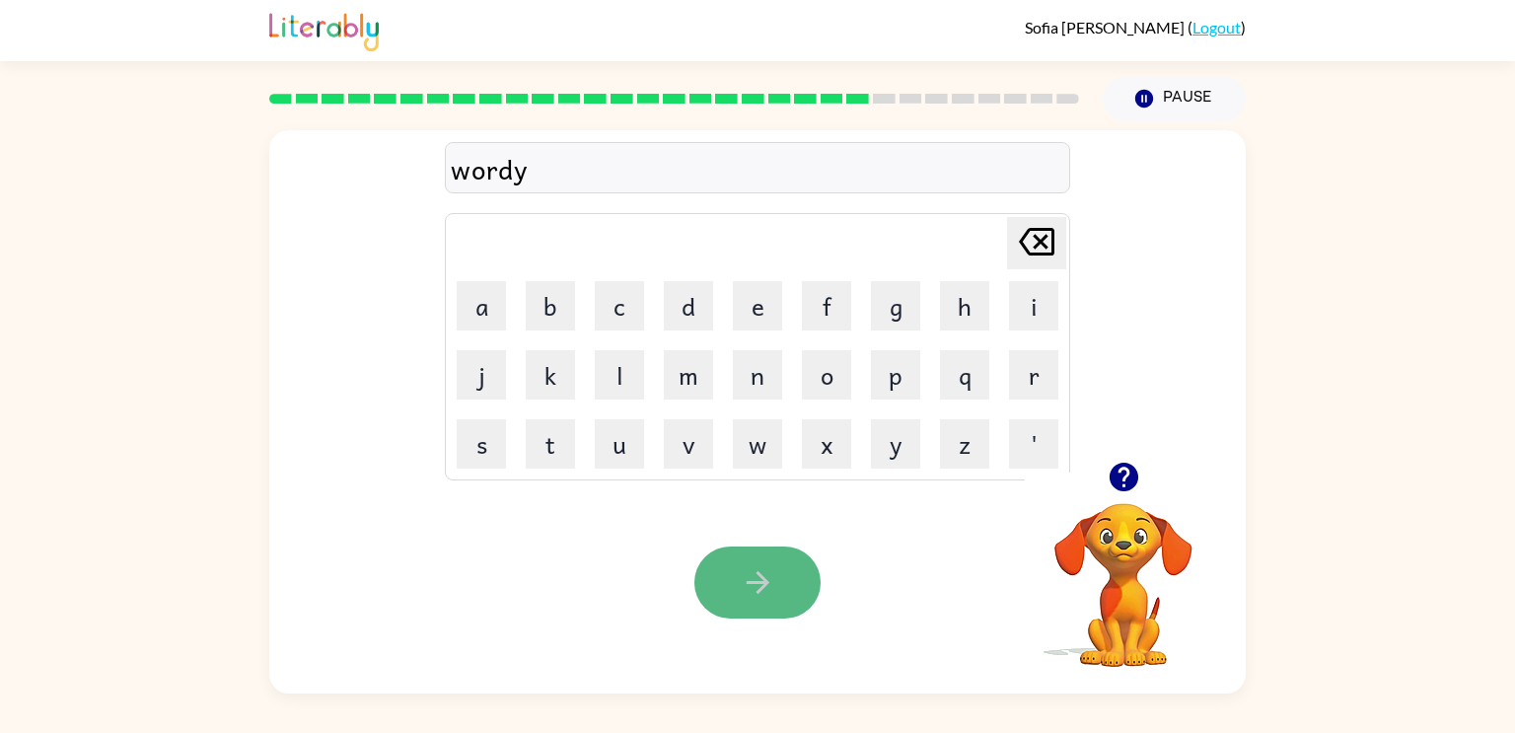
click at [752, 566] on icon "button" at bounding box center [758, 582] width 35 height 35
click at [754, 587] on icon "button" at bounding box center [758, 582] width 35 height 35
click at [757, 591] on icon "button" at bounding box center [757, 582] width 23 height 23
click at [756, 594] on icon "button" at bounding box center [758, 582] width 35 height 35
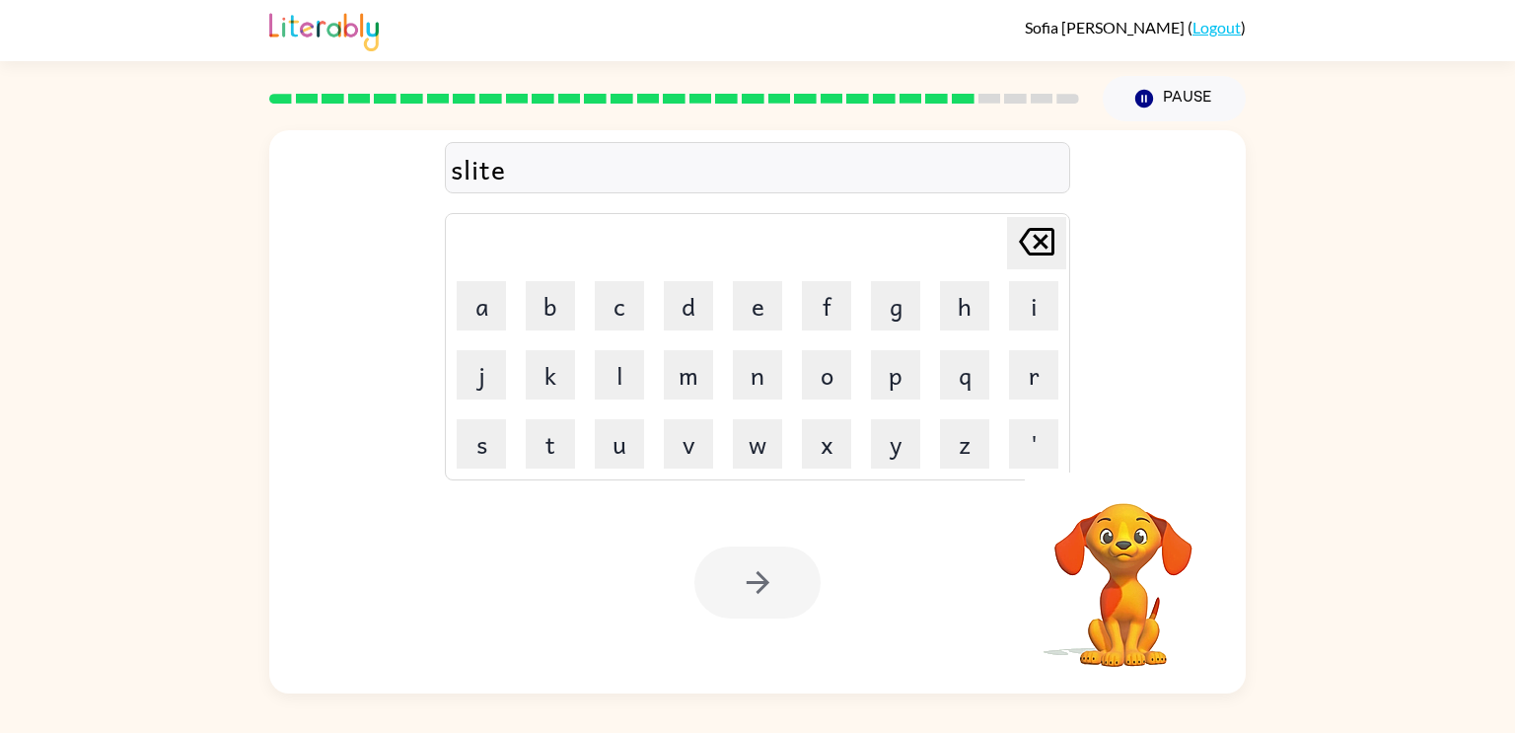
click at [763, 547] on div at bounding box center [757, 582] width 126 height 72
click at [764, 549] on button "button" at bounding box center [757, 582] width 126 height 72
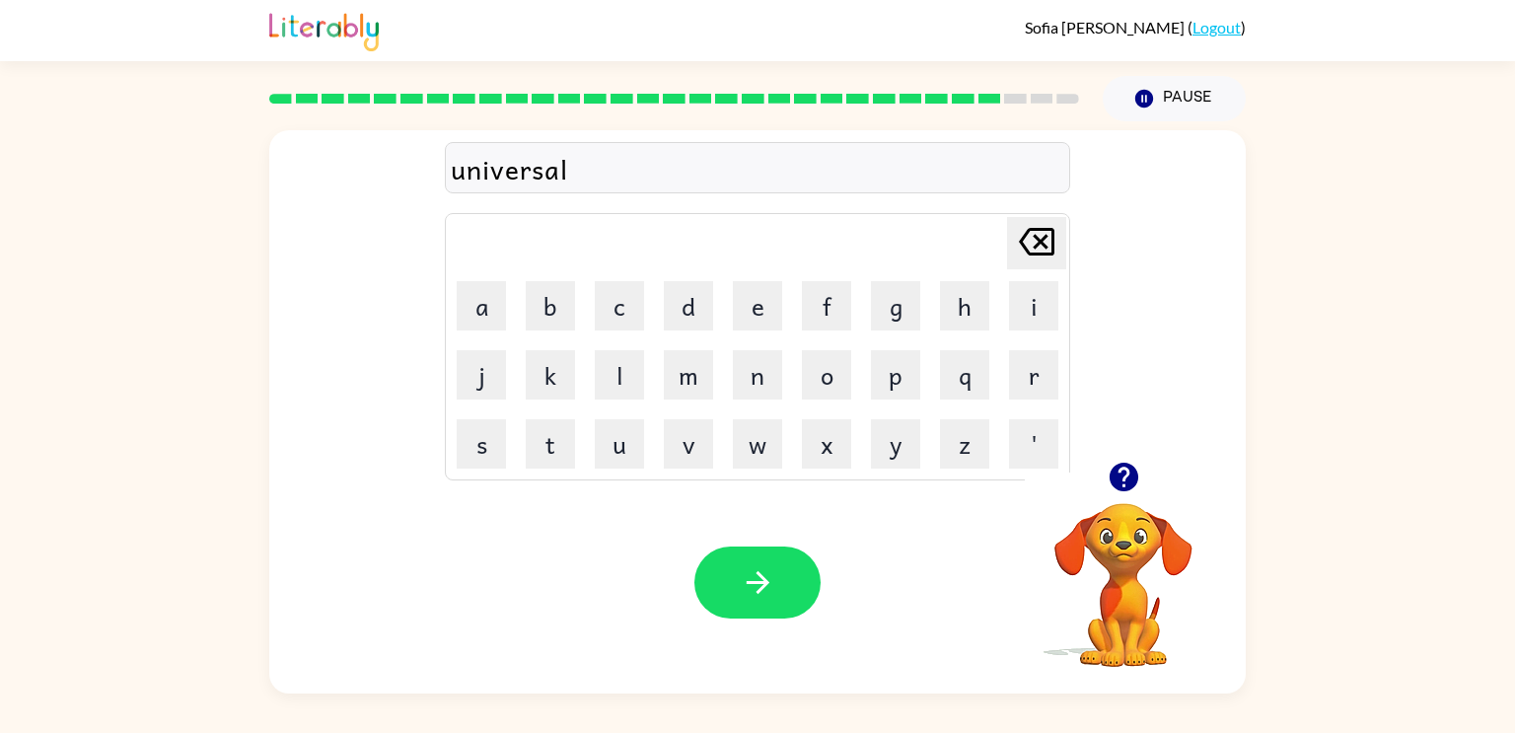
click at [750, 564] on button "button" at bounding box center [757, 582] width 126 height 72
click at [755, 580] on icon "button" at bounding box center [758, 582] width 35 height 35
click at [761, 591] on icon "button" at bounding box center [758, 582] width 35 height 35
